Goal: Register for event/course

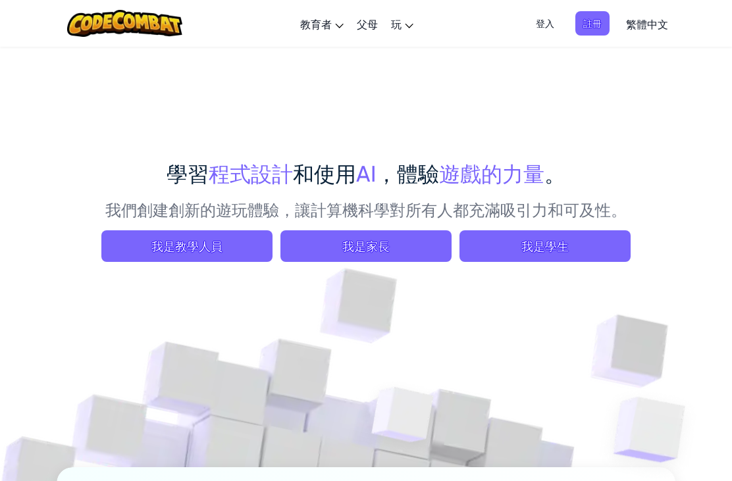
click at [552, 252] on span "我是學生" at bounding box center [545, 246] width 171 height 32
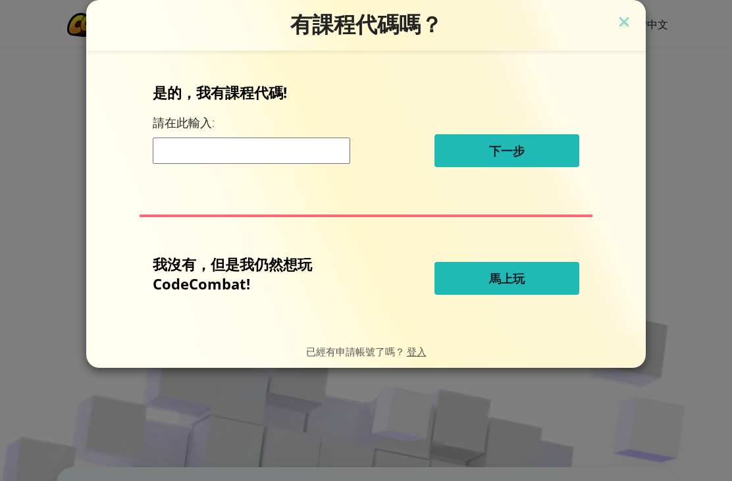
click at [496, 281] on span "馬上玩" at bounding box center [507, 279] width 36 height 16
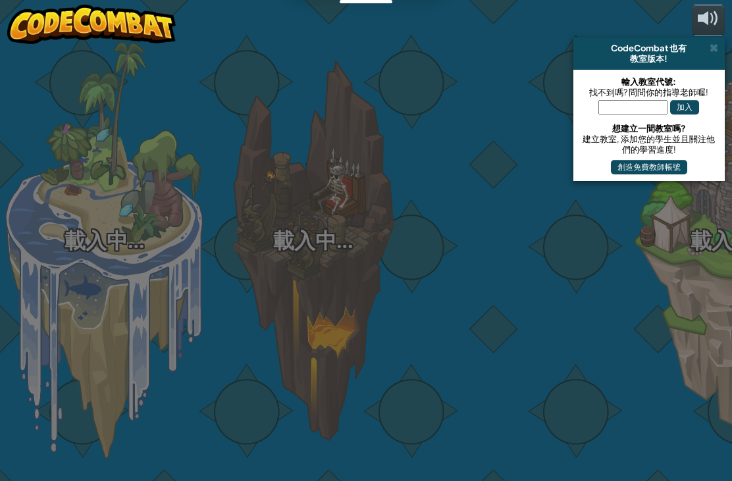
click at [485, 279] on div at bounding box center [521, 208] width 209 height 417
click at [497, 286] on div at bounding box center [521, 208] width 209 height 417
select select "zh-HANT"
